Goal: Information Seeking & Learning: Learn about a topic

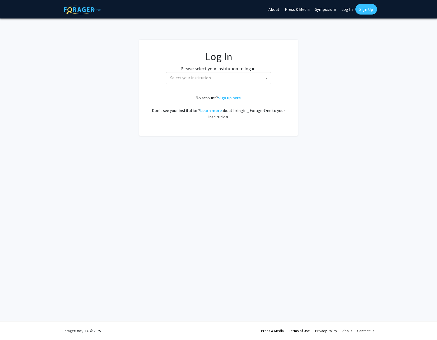
click at [213, 76] on span "Select your institution" at bounding box center [219, 77] width 103 height 11
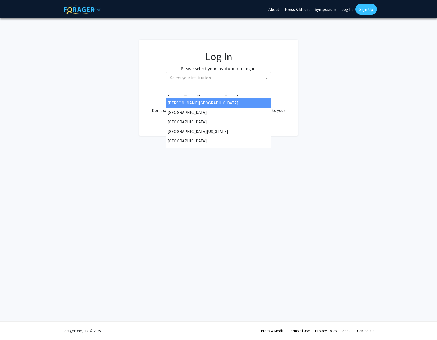
scroll to position [26, 0]
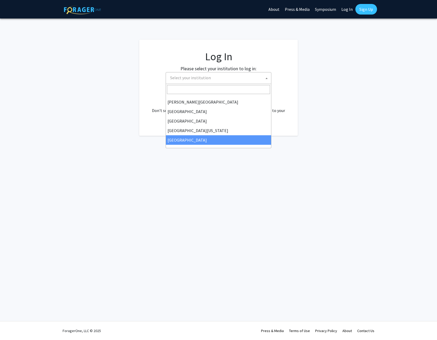
select select "12"
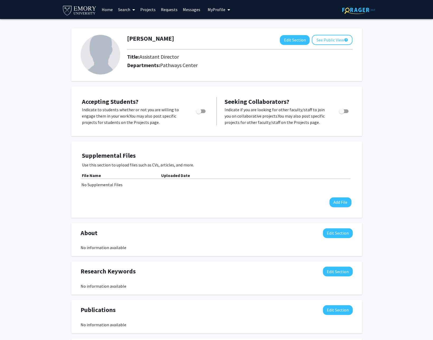
click at [151, 11] on link "Projects" at bounding box center [148, 9] width 21 height 18
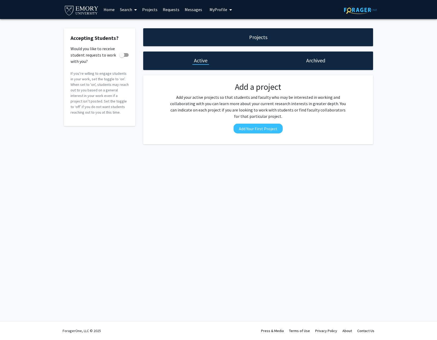
click at [108, 10] on link "Home" at bounding box center [109, 9] width 16 height 18
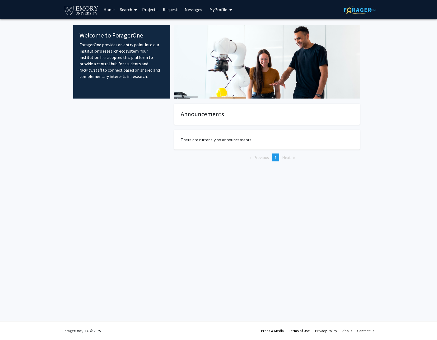
click at [126, 8] on link "Search" at bounding box center [128, 9] width 22 height 18
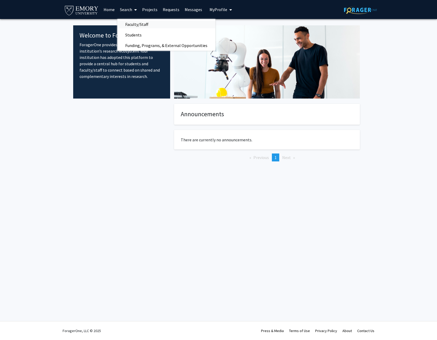
click at [134, 26] on span "Faculty/Staff" at bounding box center [136, 24] width 39 height 11
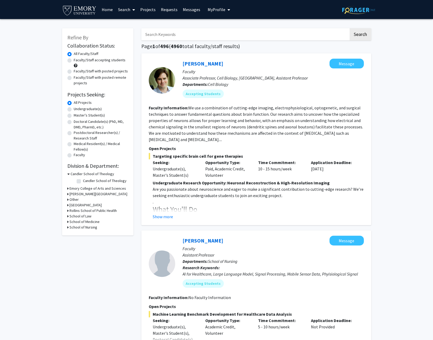
click at [124, 7] on link "Search" at bounding box center [126, 9] width 22 height 18
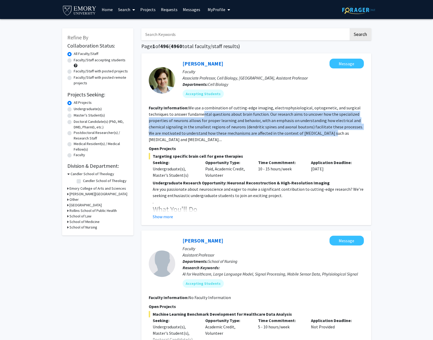
drag, startPoint x: 203, startPoint y: 111, endPoint x: 321, endPoint y: 133, distance: 119.9
click at [321, 133] on fg-read-more "We use a combination of cutting-edge imaging, electrophysiological, optogenetic…" at bounding box center [256, 123] width 214 height 37
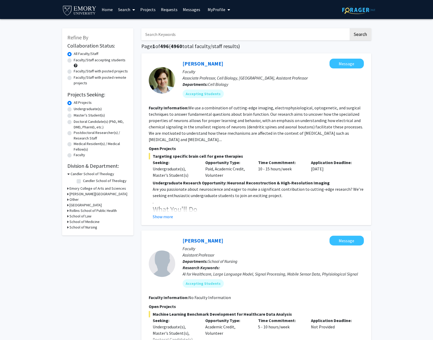
drag, startPoint x: 325, startPoint y: 174, endPoint x: 319, endPoint y: 171, distance: 6.5
click at [325, 174] on div "Application Deadline: [DATE]" at bounding box center [333, 168] width 53 height 19
drag, startPoint x: 307, startPoint y: 168, endPoint x: 341, endPoint y: 171, distance: 33.6
click at [340, 170] on div "Application Deadline: [DATE]" at bounding box center [333, 168] width 53 height 19
click at [165, 217] on button "Show more" at bounding box center [163, 216] width 20 height 6
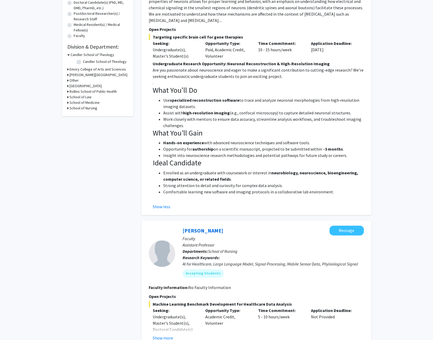
scroll to position [158, 0]
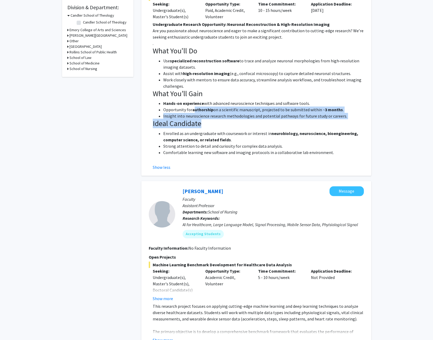
drag, startPoint x: 193, startPoint y: 107, endPoint x: 338, endPoint y: 119, distance: 145.7
click at [338, 119] on div "Undergraduate Research Opportunity: Neuronal Reconstruction & High-Resolution I…" at bounding box center [258, 91] width 211 height 141
